Goal: Information Seeking & Learning: Learn about a topic

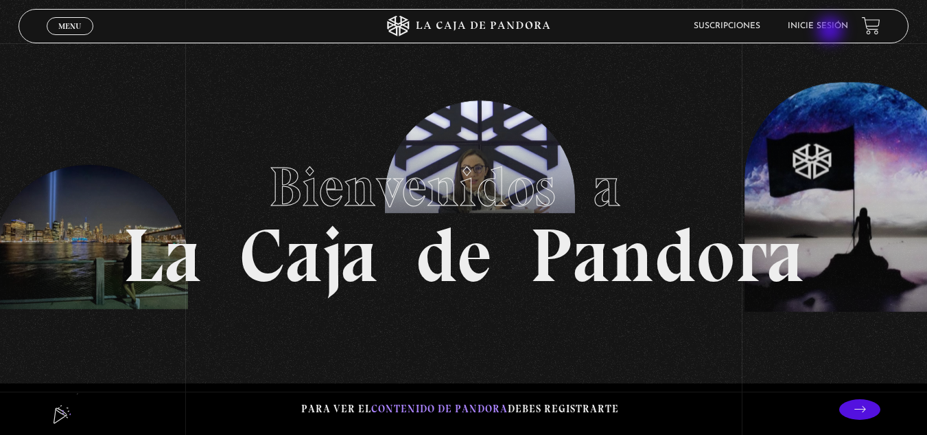
click at [832, 32] on li "Inicie sesión" at bounding box center [818, 25] width 60 height 21
click at [817, 25] on link "Inicie sesión" at bounding box center [818, 26] width 60 height 8
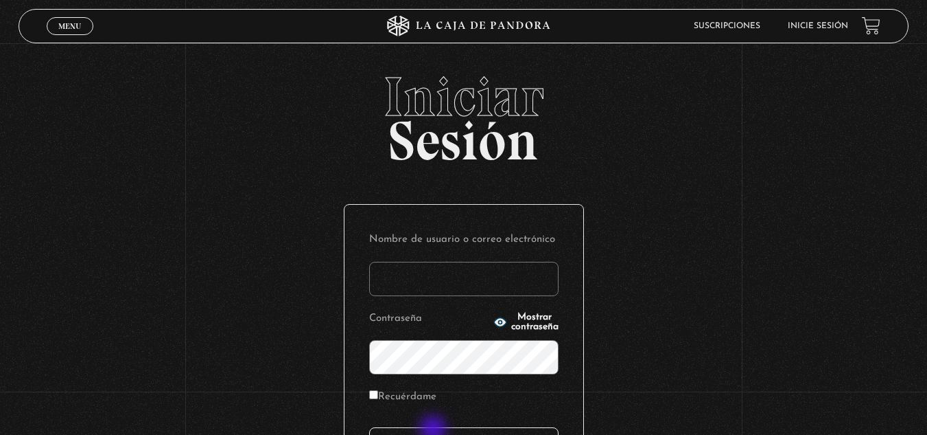
type input "andre_aguilar02@icloud.com"
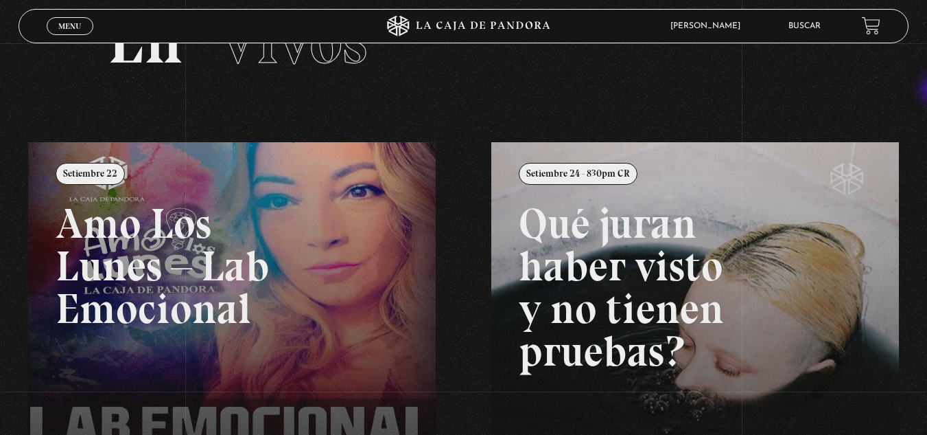
scroll to position [80, 0]
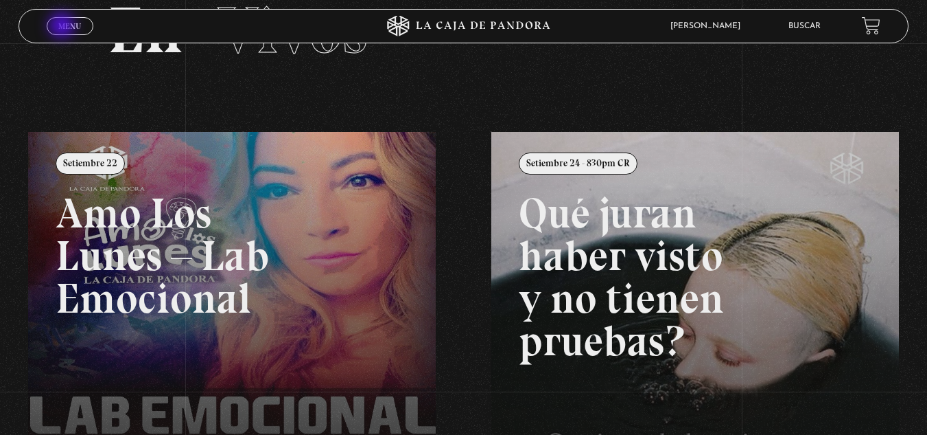
click at [63, 27] on span "Menu" at bounding box center [69, 26] width 23 height 8
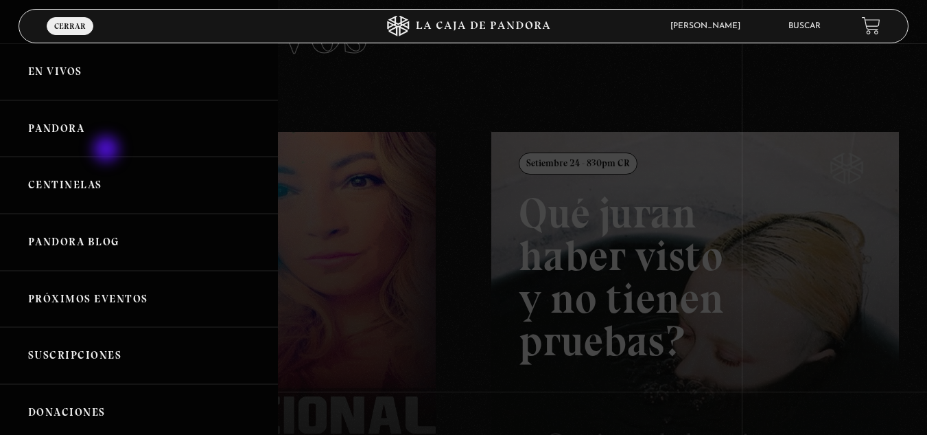
click at [108, 150] on link "Pandora" at bounding box center [139, 128] width 278 height 57
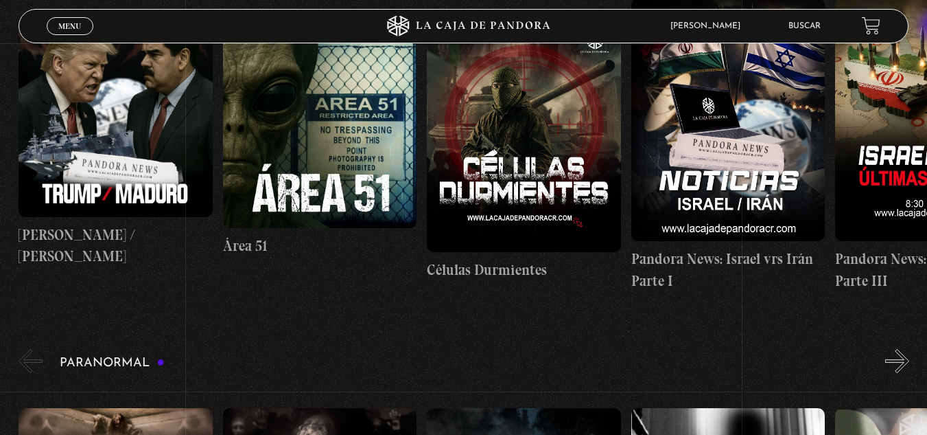
scroll to position [316, 0]
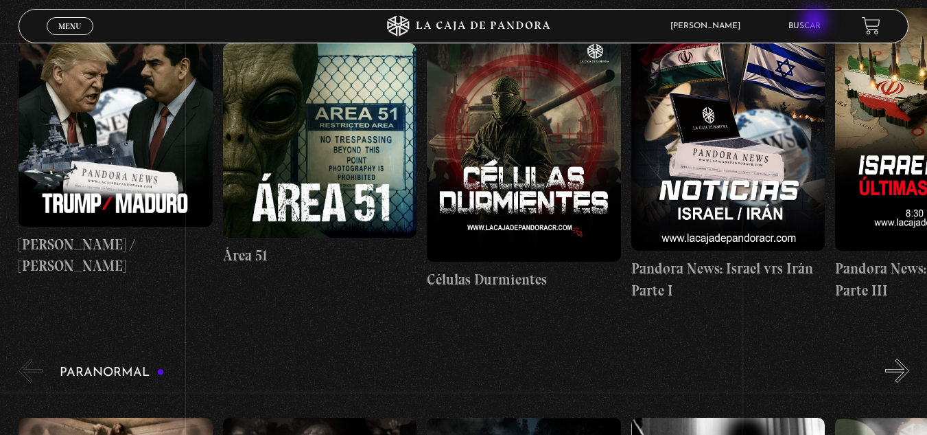
click at [816, 22] on link "Buscar" at bounding box center [805, 26] width 32 height 8
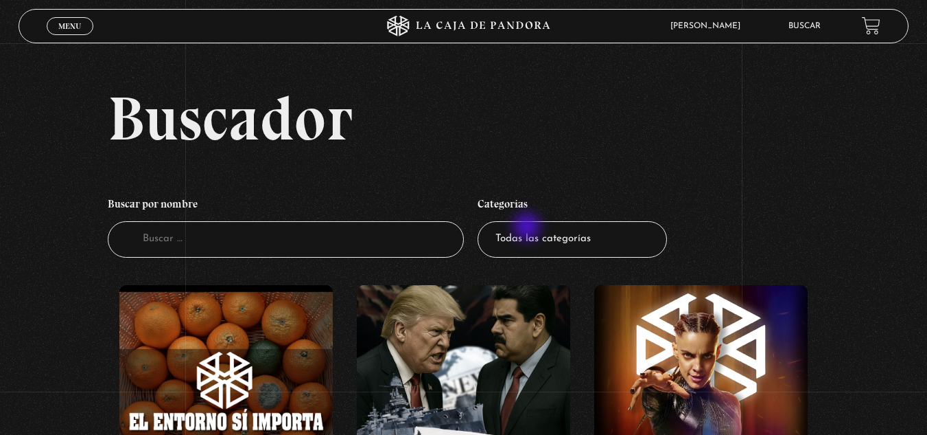
click at [529, 228] on select "Todas las categorías 11:11 Humanitario (1) Amo los Lunes (3) Análisis de series…" at bounding box center [572, 239] width 189 height 36
select select "regulares"
click at [483, 221] on select "Todas las categorías 11:11 Humanitario (1) Amo los [DATE] (3) Análisis de serie…" at bounding box center [572, 239] width 189 height 36
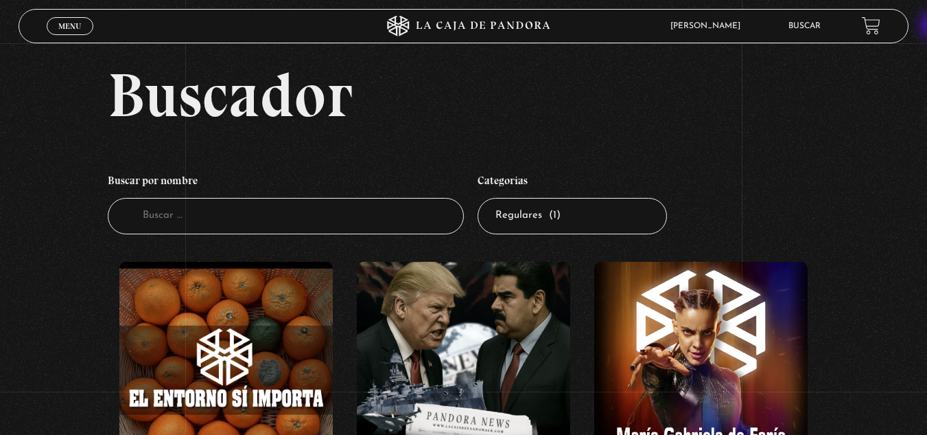
scroll to position [24, 0]
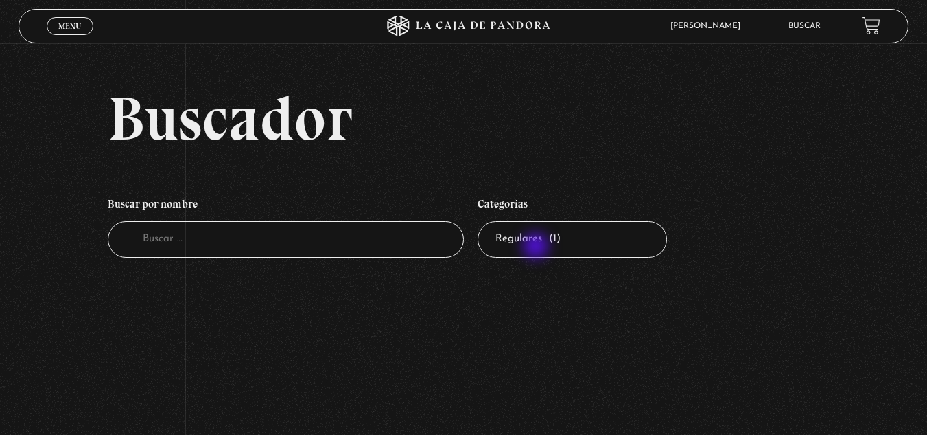
click at [538, 247] on select "Todas las categorías 11:11 Humanitario (1) Amo los [DATE] (3) Análisis de serie…" at bounding box center [572, 239] width 189 height 36
select select "nuevo-orden-mundial-nwo"
click at [483, 221] on select "Todas las categorías 11:11 Humanitario (1) Amo los [DATE] (3) Análisis de serie…" at bounding box center [572, 239] width 189 height 36
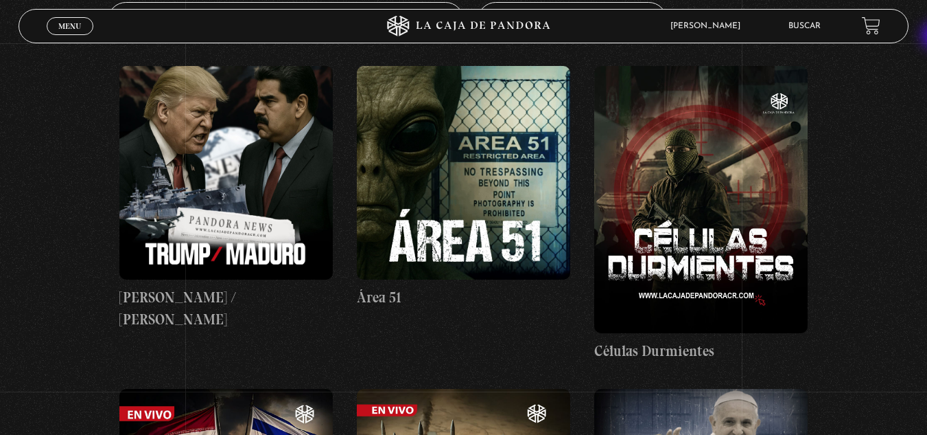
scroll to position [233, 0]
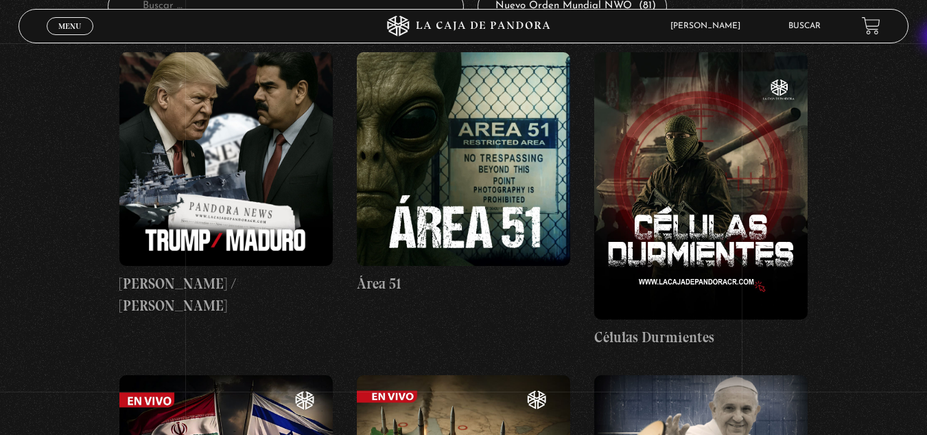
drag, startPoint x: 937, startPoint y: 31, endPoint x: 936, endPoint y: 38, distance: 6.9
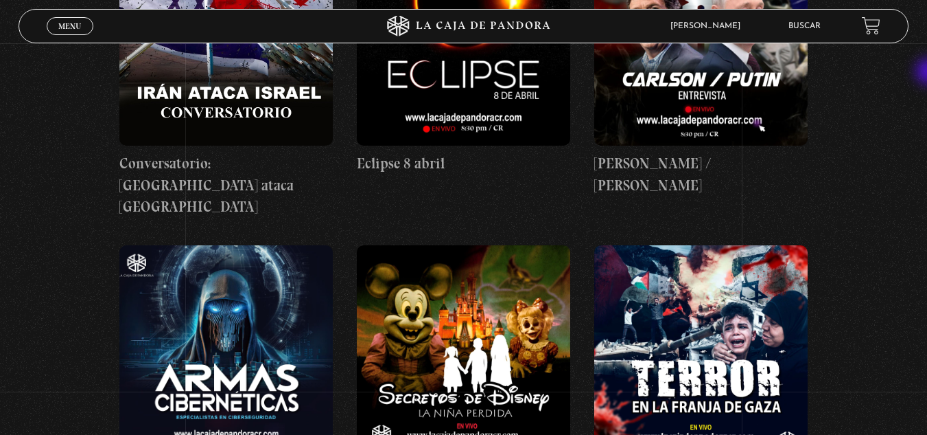
scroll to position [2231, 0]
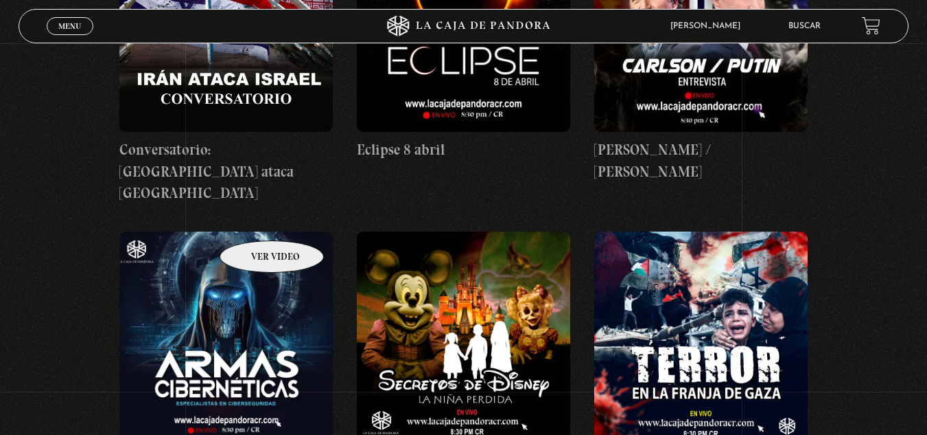
click at [254, 231] on figure at bounding box center [226, 338] width 214 height 214
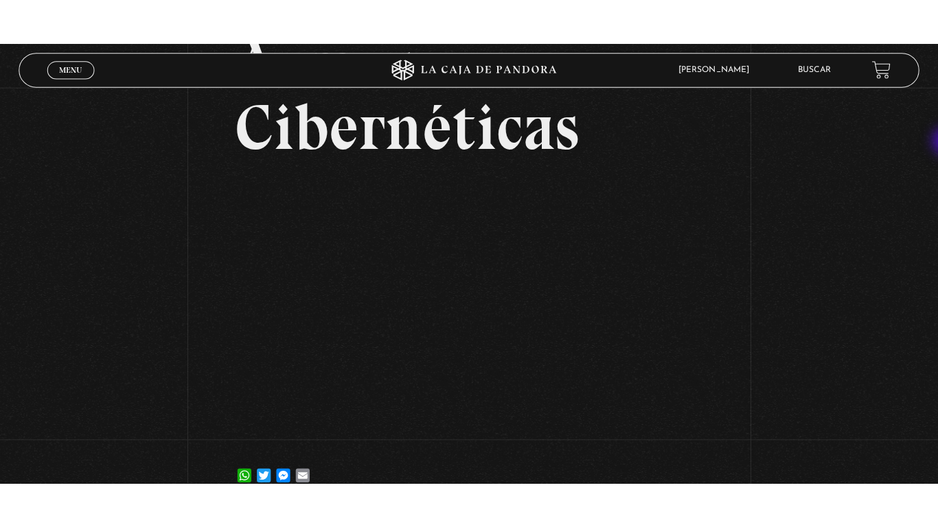
scroll to position [183, 0]
